Goal: Transaction & Acquisition: Download file/media

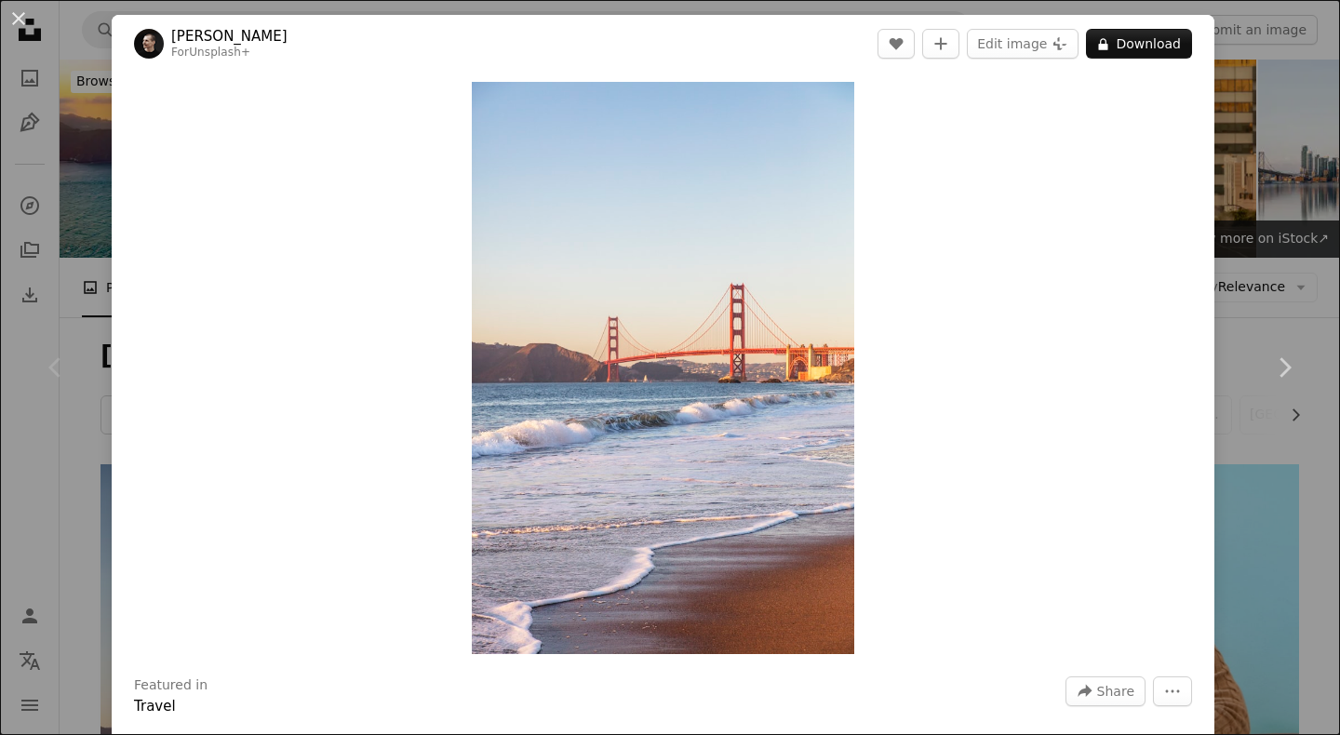
scroll to position [76, 0]
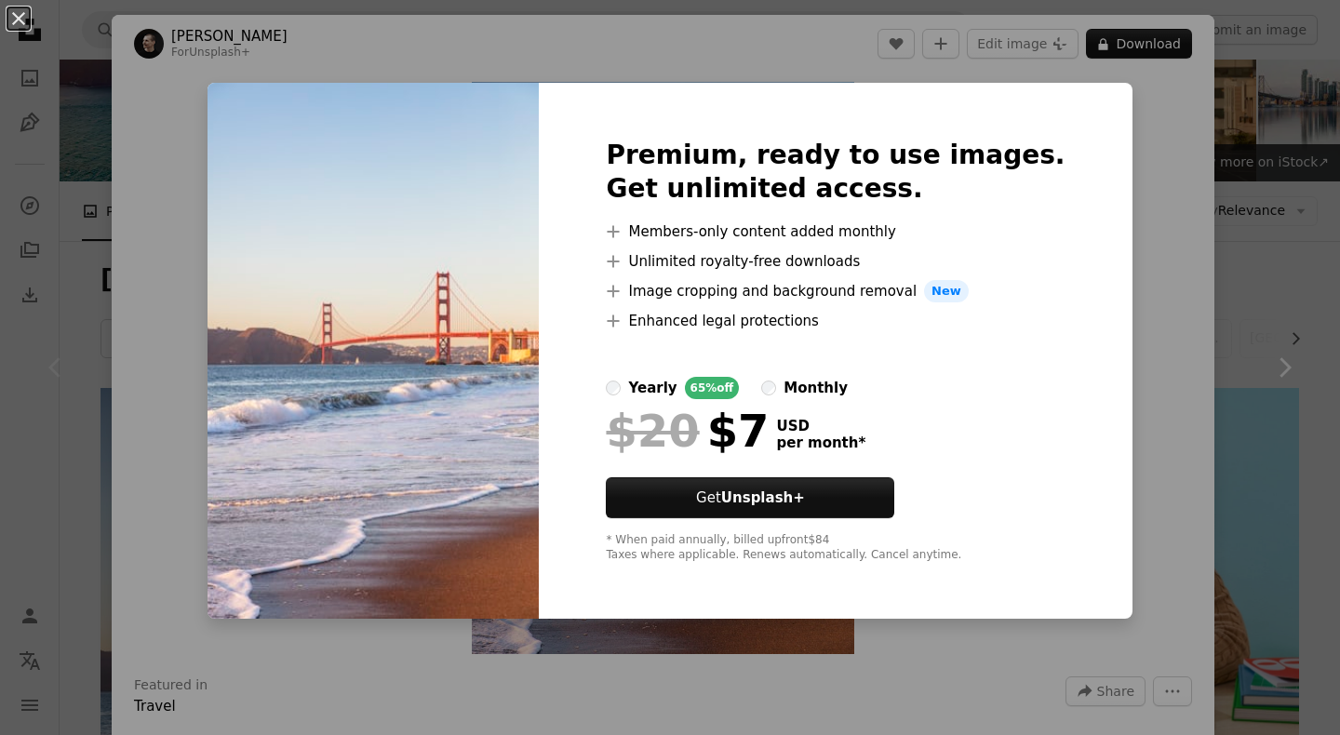
click at [1171, 265] on div "An X shape Premium, ready to use images. Get unlimited access. A plus sign Memb…" at bounding box center [670, 367] width 1340 height 735
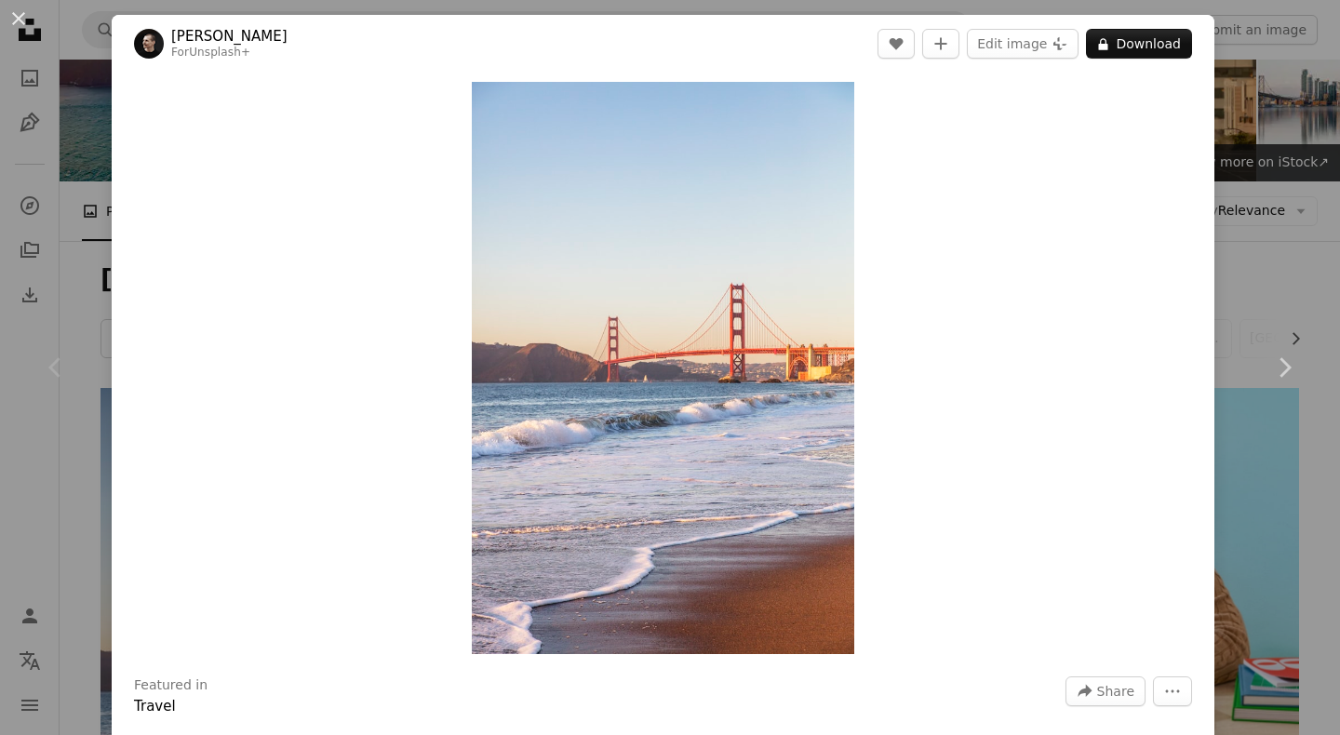
click at [1271, 148] on div "An X shape Chevron left Chevron right [PERSON_NAME] For Unsplash+ A heart A plu…" at bounding box center [670, 367] width 1340 height 735
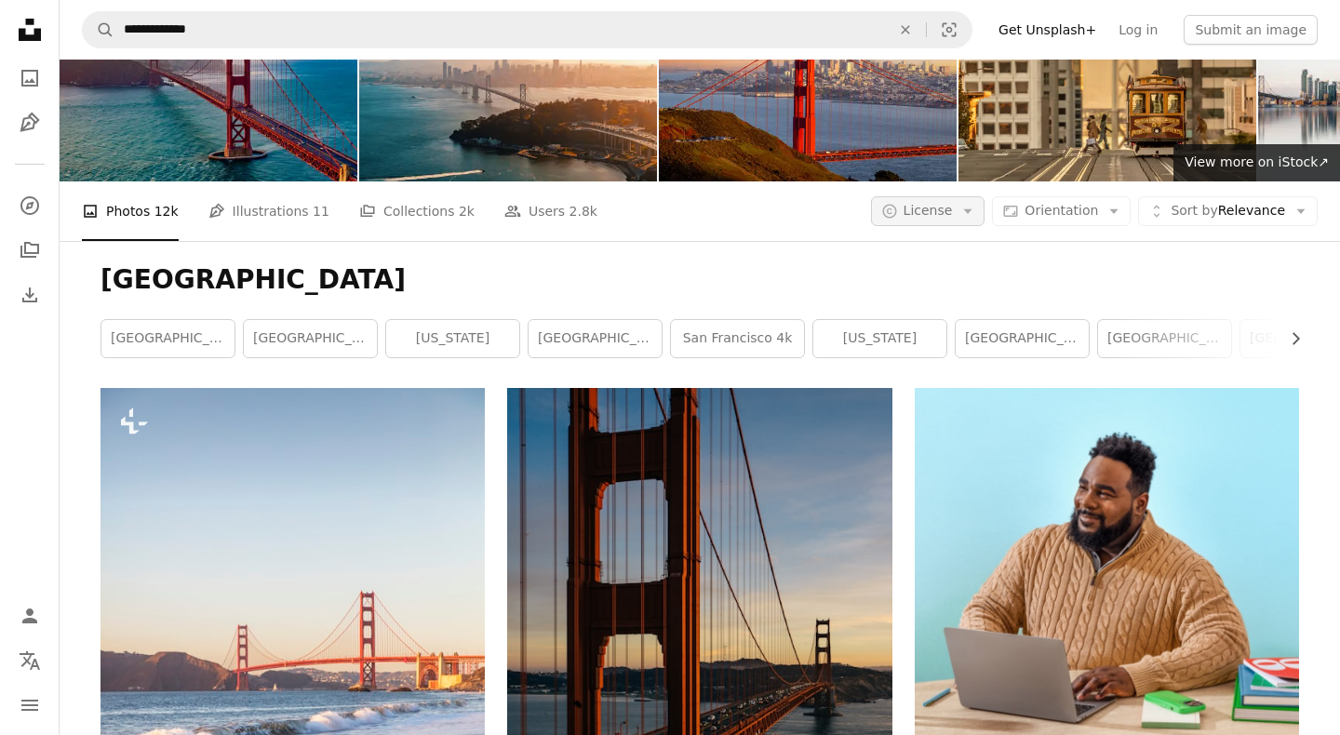
click at [937, 202] on span "License" at bounding box center [928, 211] width 49 height 19
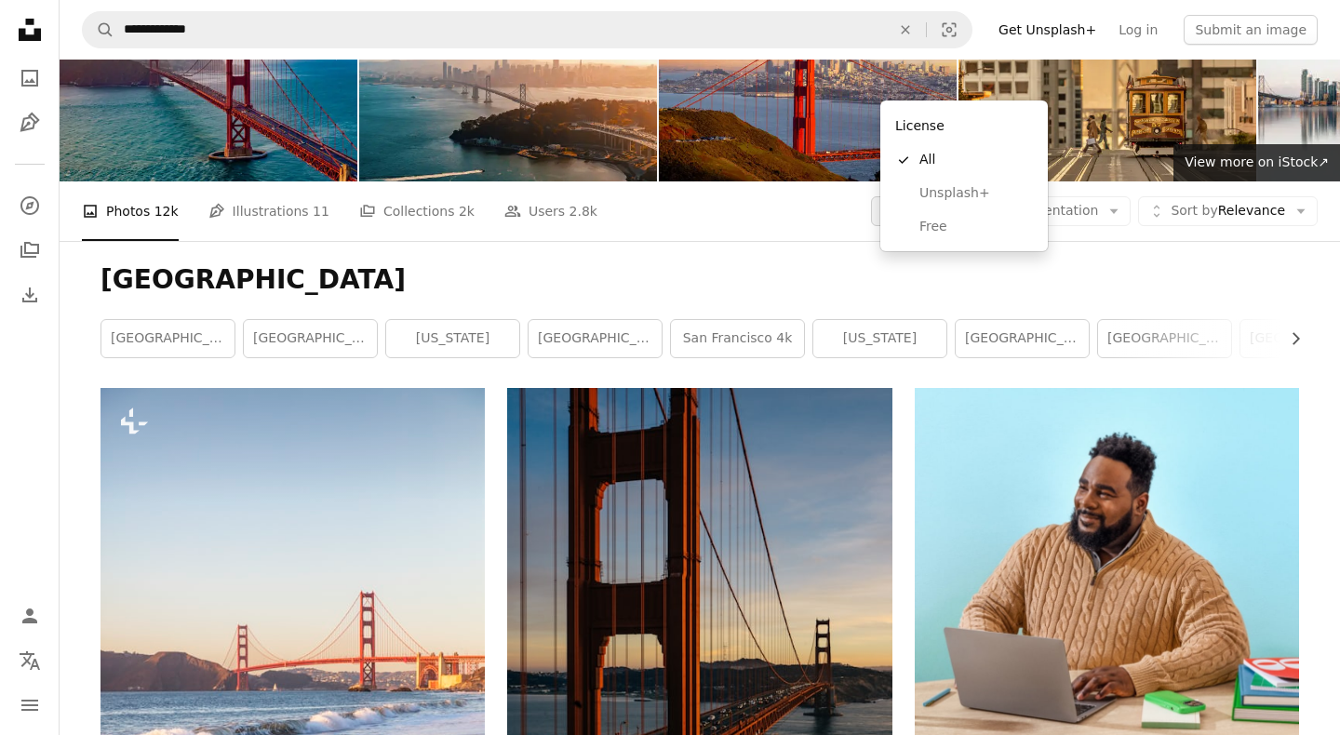
click at [937, 202] on span "License" at bounding box center [928, 211] width 49 height 19
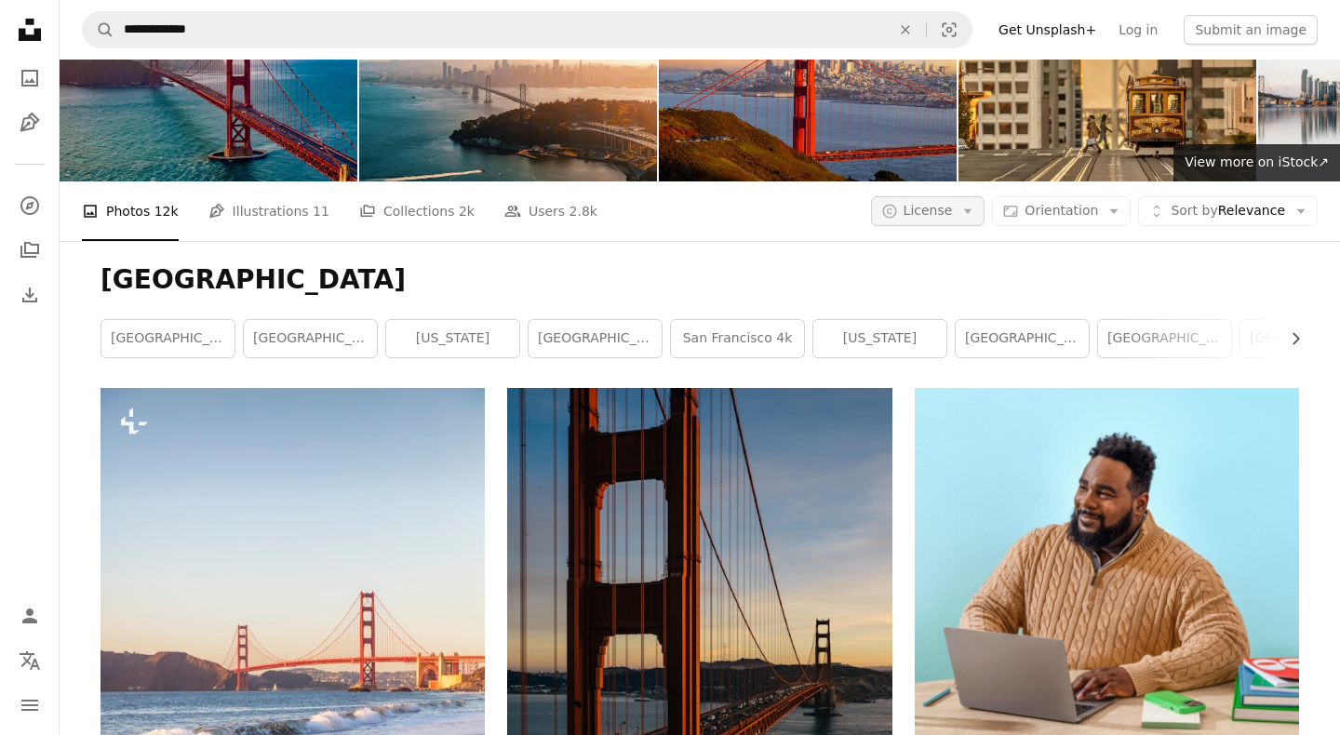
click at [937, 202] on span "License" at bounding box center [928, 211] width 49 height 19
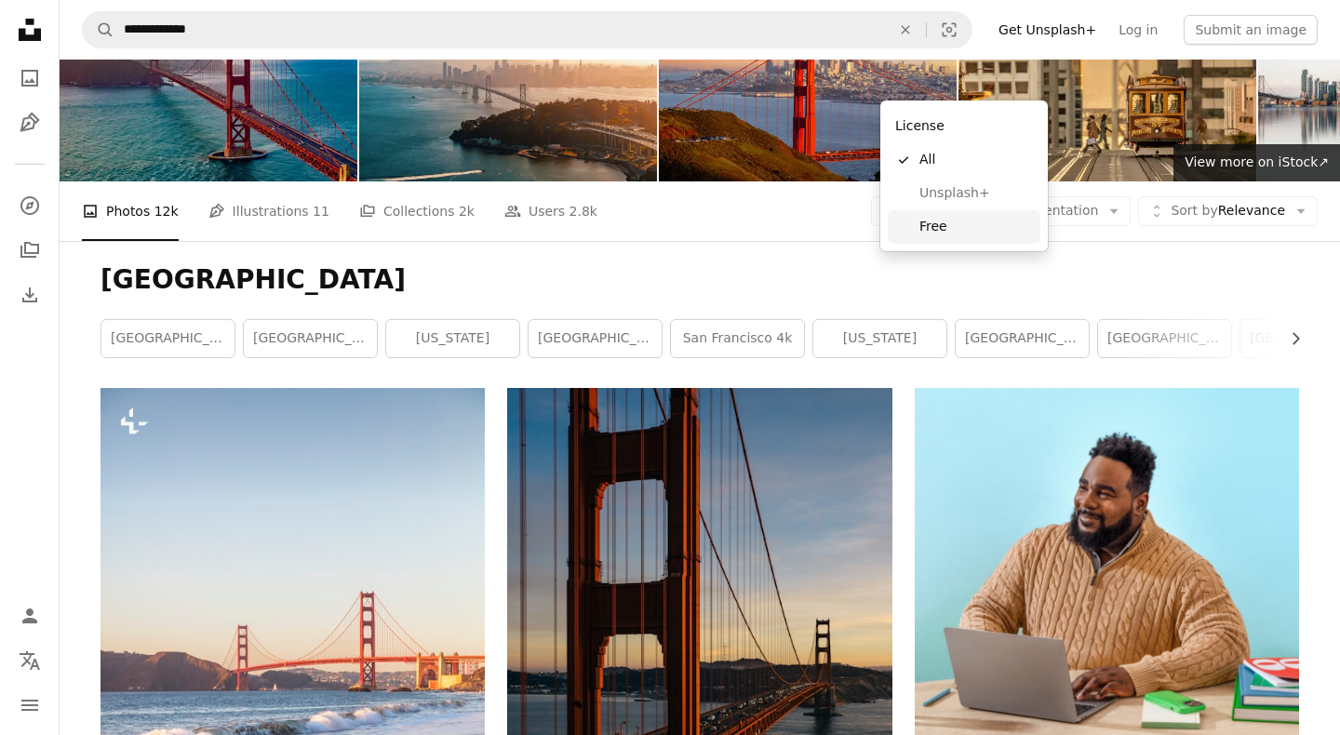
click at [946, 217] on link "Free" at bounding box center [964, 227] width 153 height 34
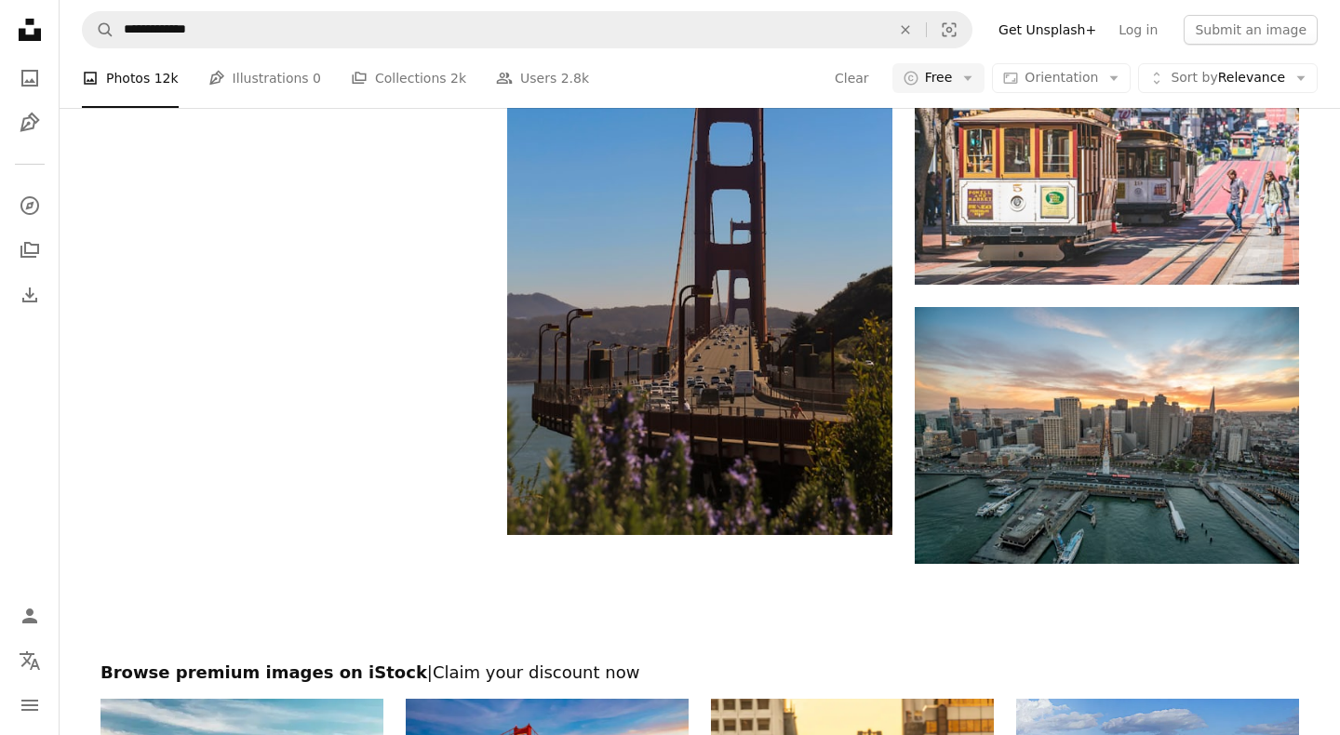
scroll to position [2903, 0]
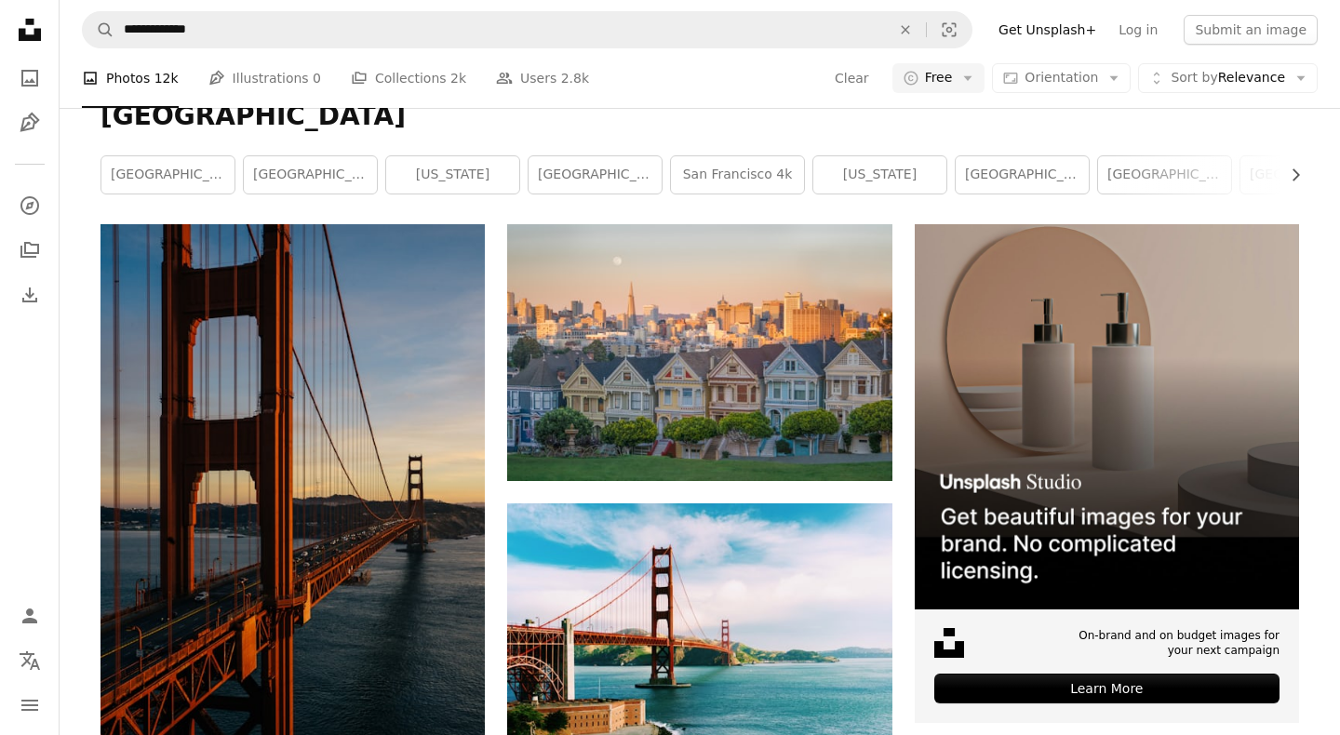
scroll to position [241, 0]
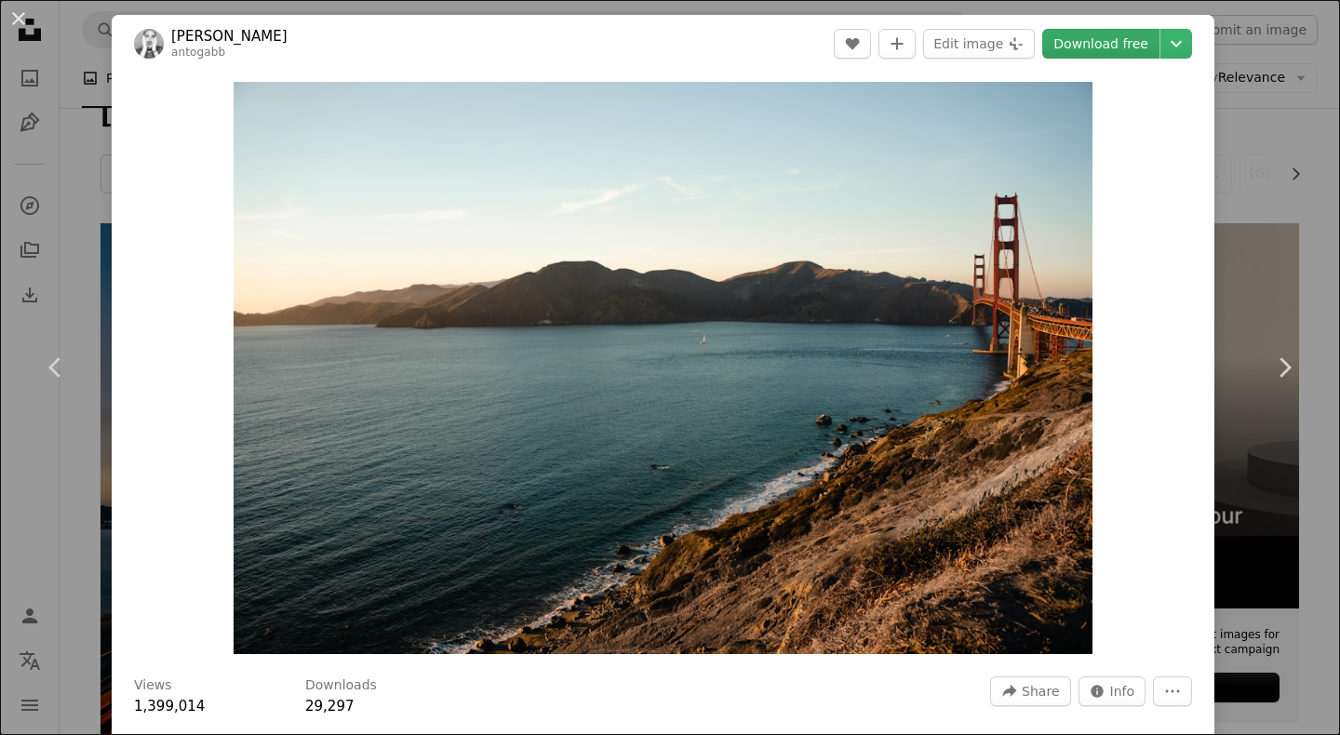
click at [1106, 40] on link "Download free" at bounding box center [1100, 44] width 117 height 30
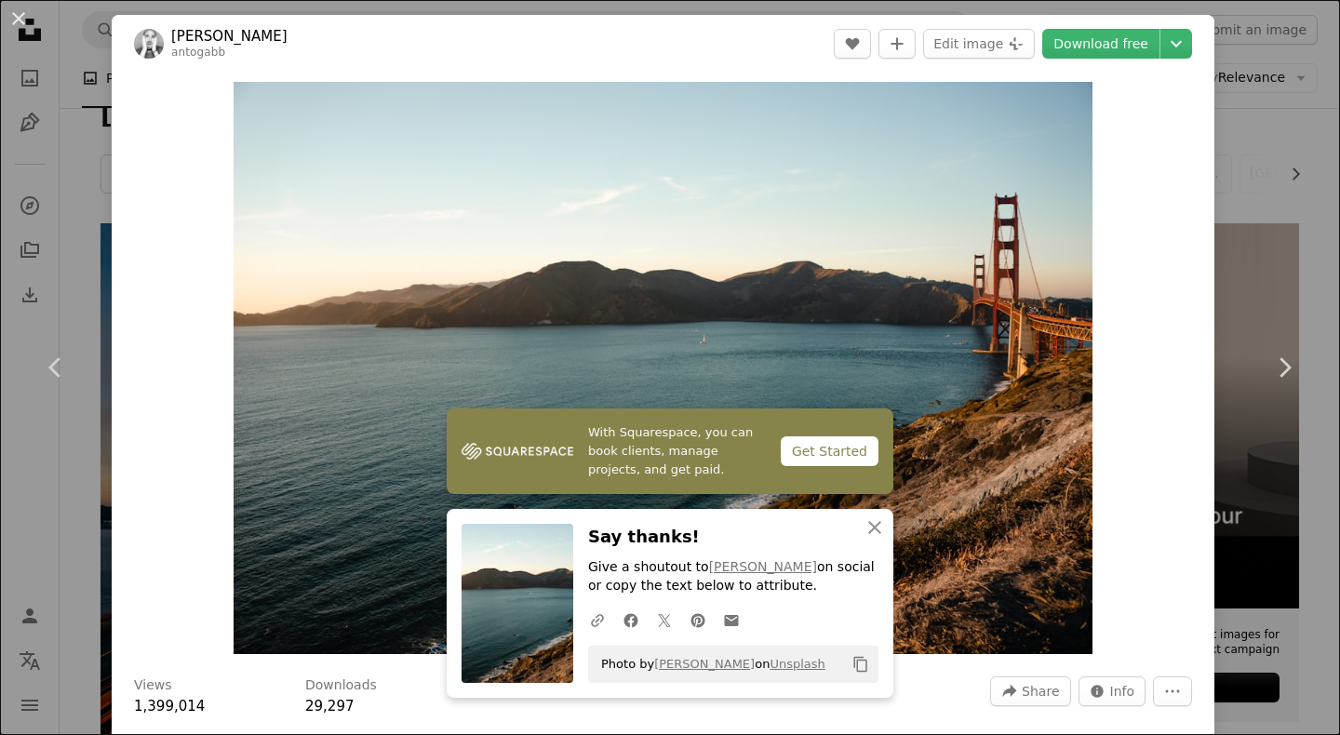
click at [1281, 184] on div "An X shape Chevron left Chevron right With Squarespace, you can book clients, m…" at bounding box center [670, 367] width 1340 height 735
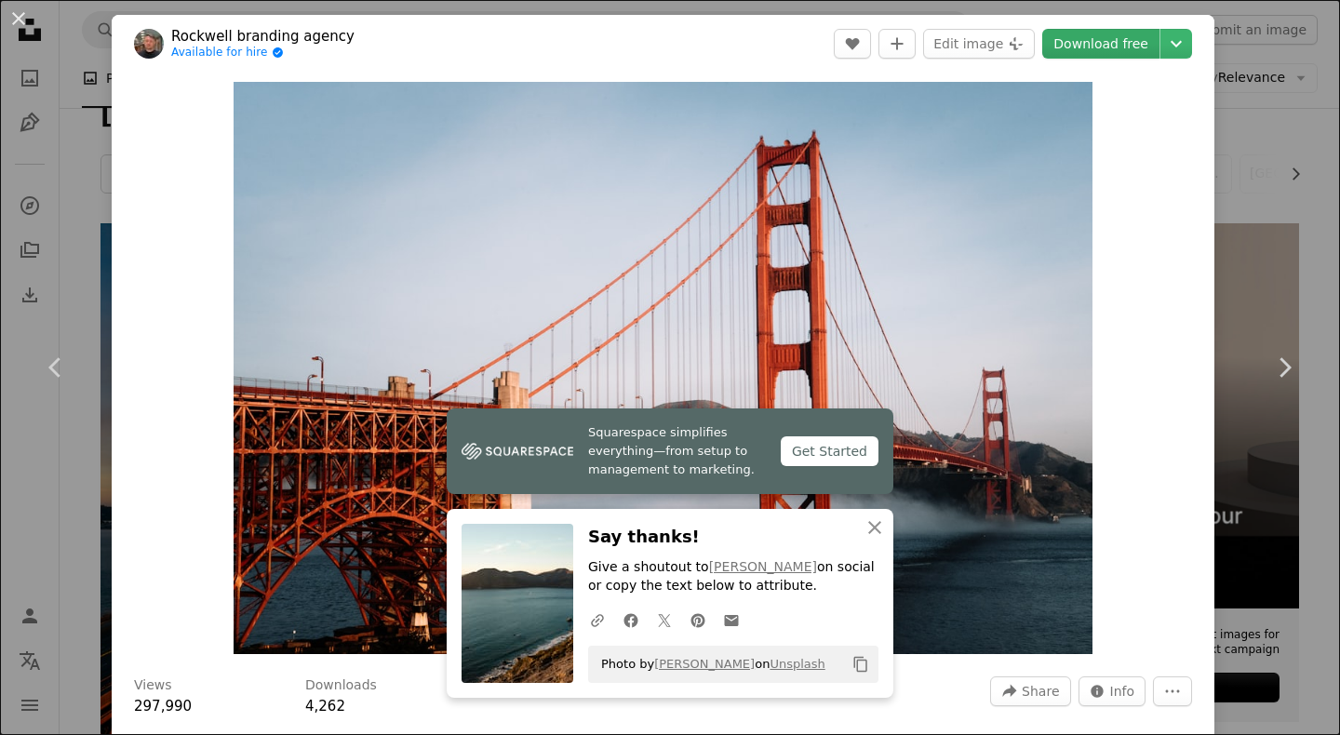
click at [1110, 46] on link "Download free" at bounding box center [1100, 44] width 117 height 30
